Goal: Find specific page/section

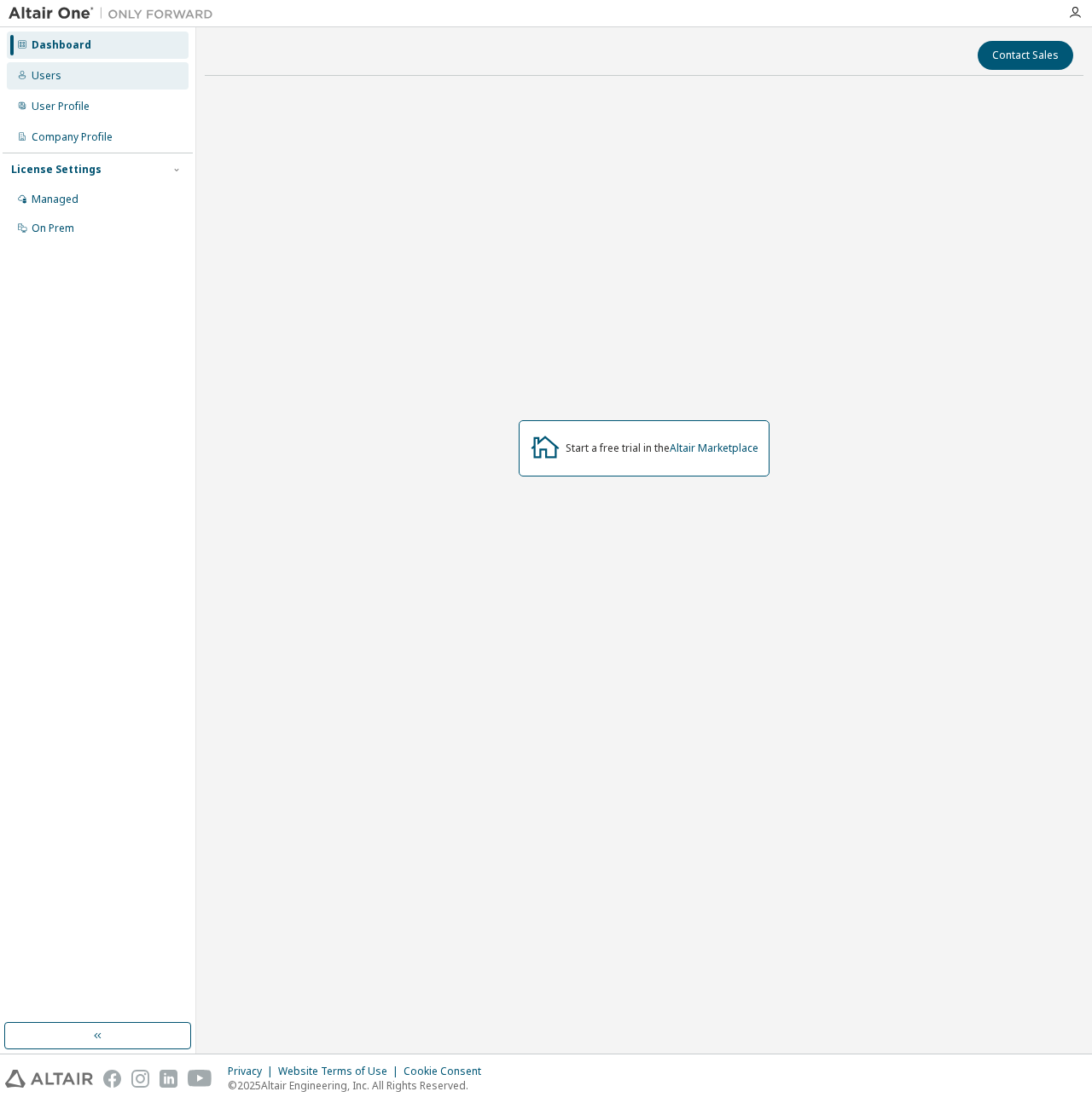
click at [88, 70] on div "Users" at bounding box center [97, 75] width 181 height 27
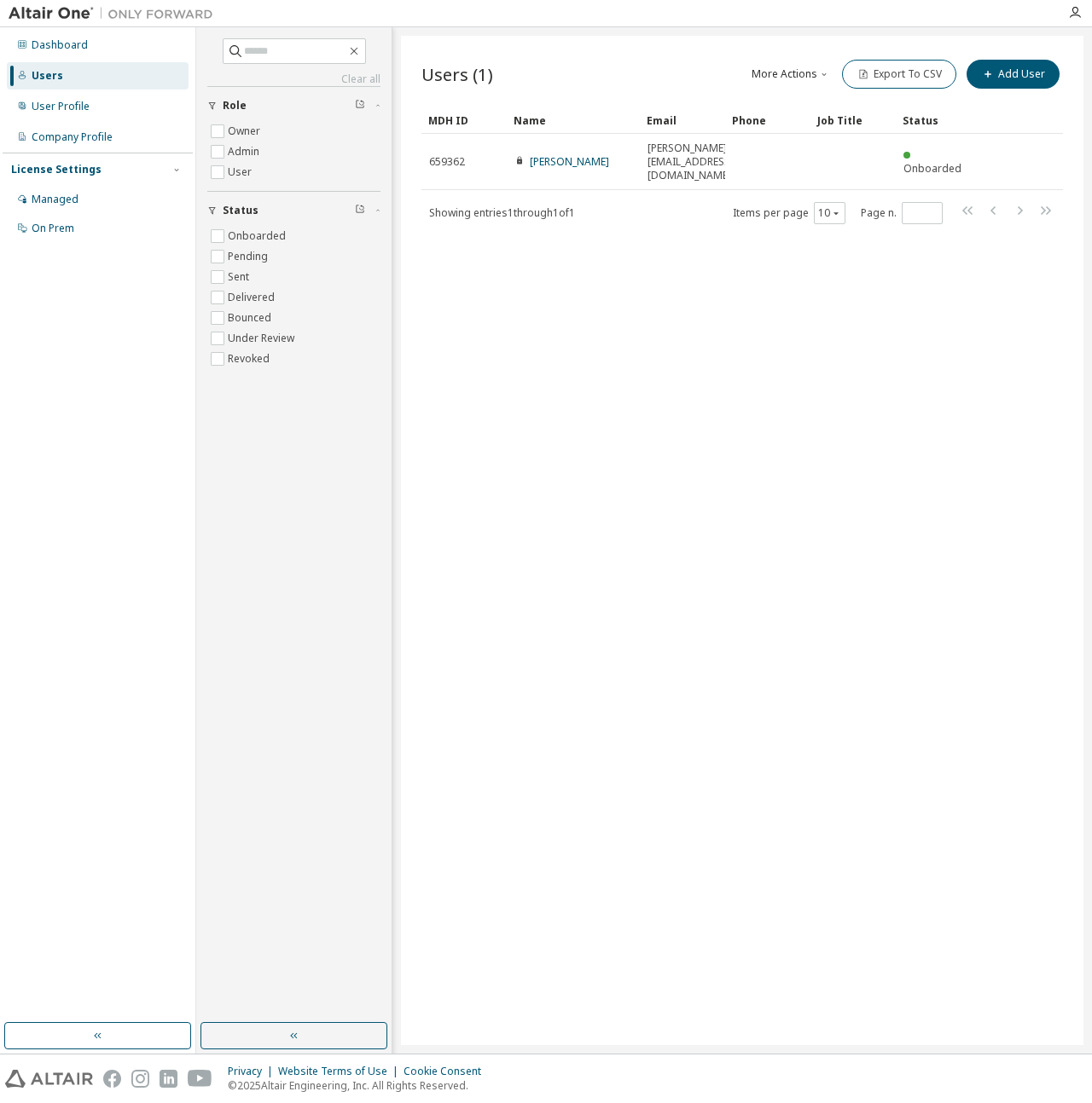
click at [89, 62] on div "Users" at bounding box center [97, 75] width 181 height 27
click at [67, 208] on div "Managed" at bounding box center [97, 199] width 181 height 27
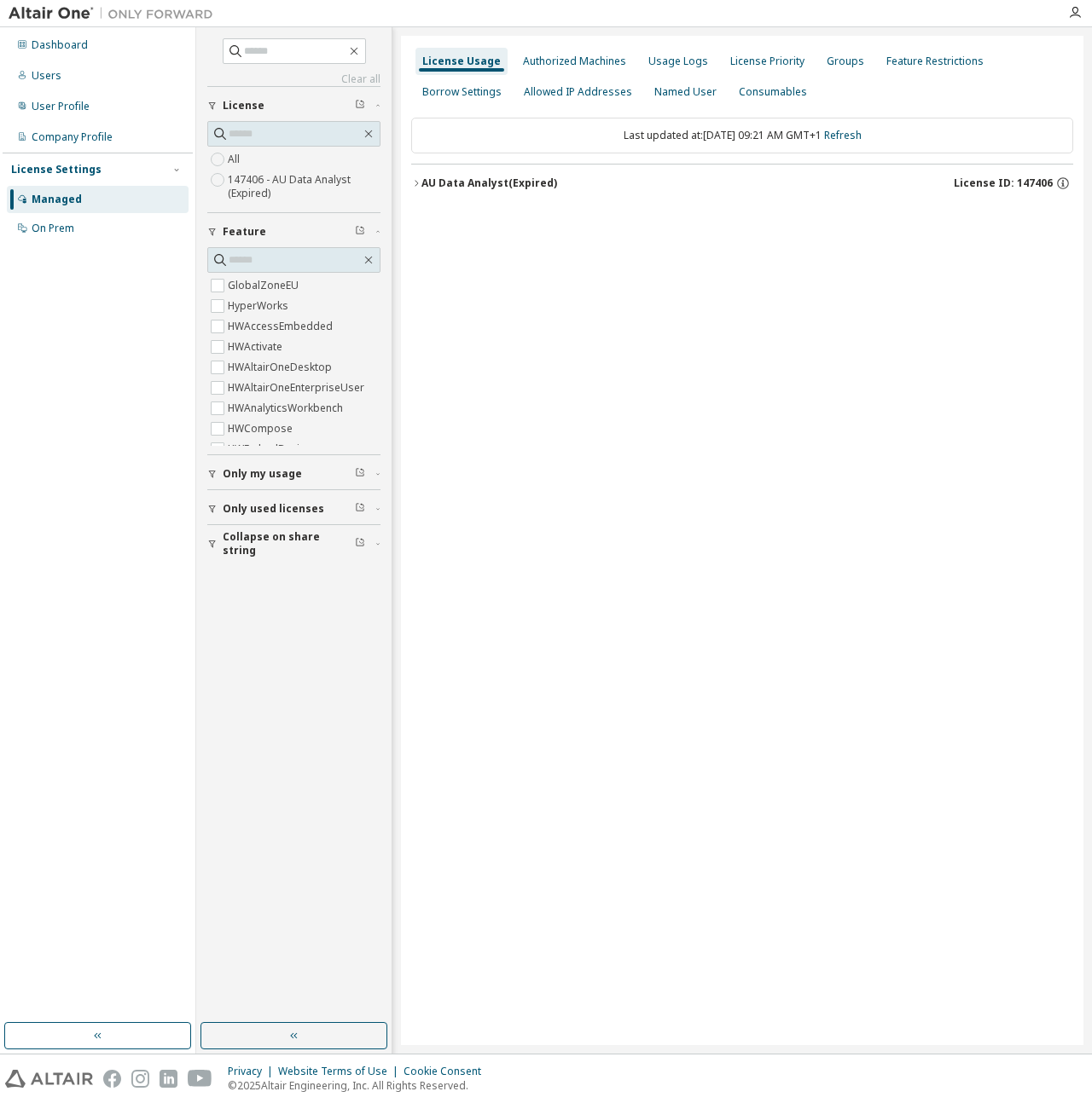
click at [411, 178] on icon "button" at bounding box center [416, 183] width 11 height 11
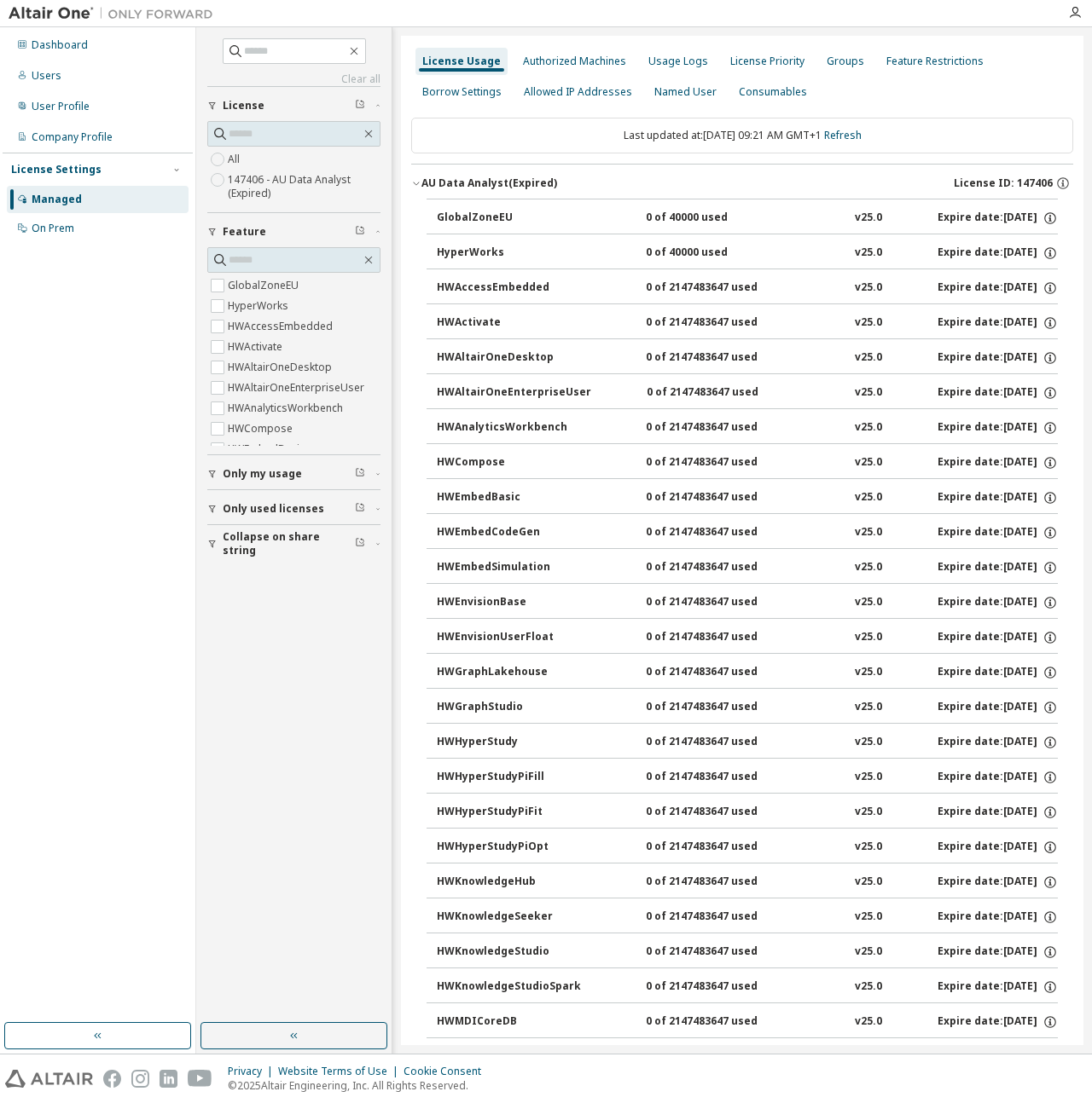
click at [414, 178] on icon "button" at bounding box center [416, 183] width 11 height 11
